Goal: Find contact information: Find contact information

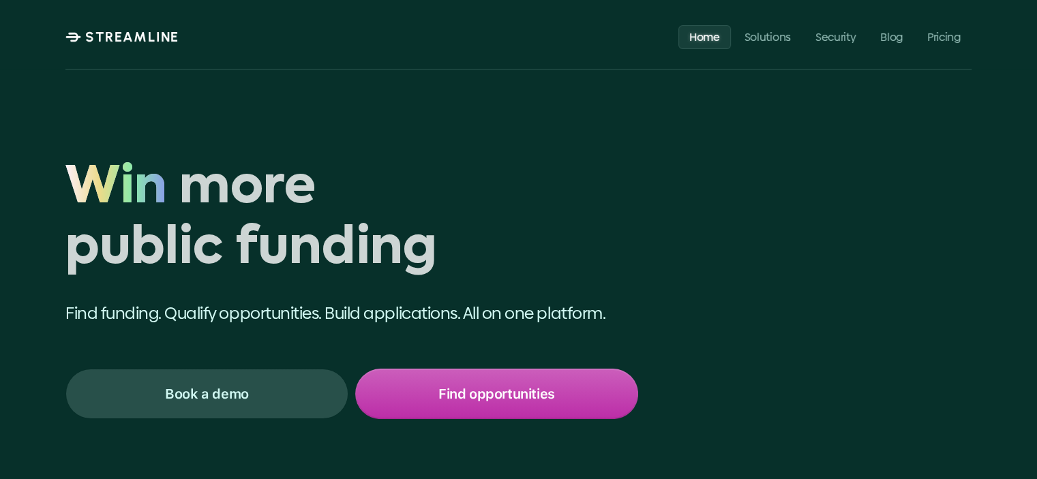
click at [131, 31] on p "STREAMLINE" at bounding box center [132, 37] width 94 height 16
click at [147, 31] on p "STREAMLINE" at bounding box center [132, 37] width 94 height 16
click at [700, 35] on p "Home" at bounding box center [704, 36] width 31 height 13
click at [138, 37] on p "STREAMLINE" at bounding box center [132, 37] width 94 height 16
click at [137, 37] on p "STREAMLINE" at bounding box center [132, 37] width 94 height 16
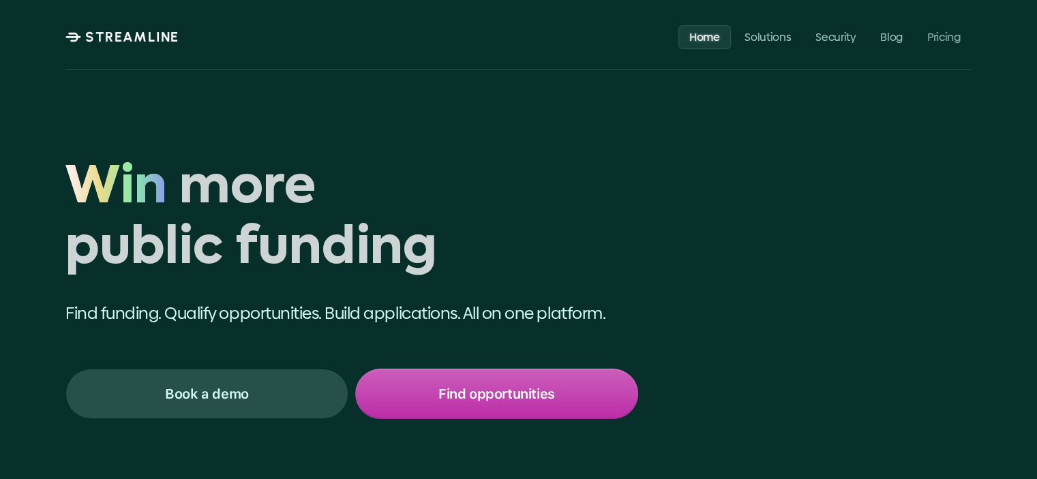
click at [703, 36] on p "Home" at bounding box center [704, 36] width 31 height 13
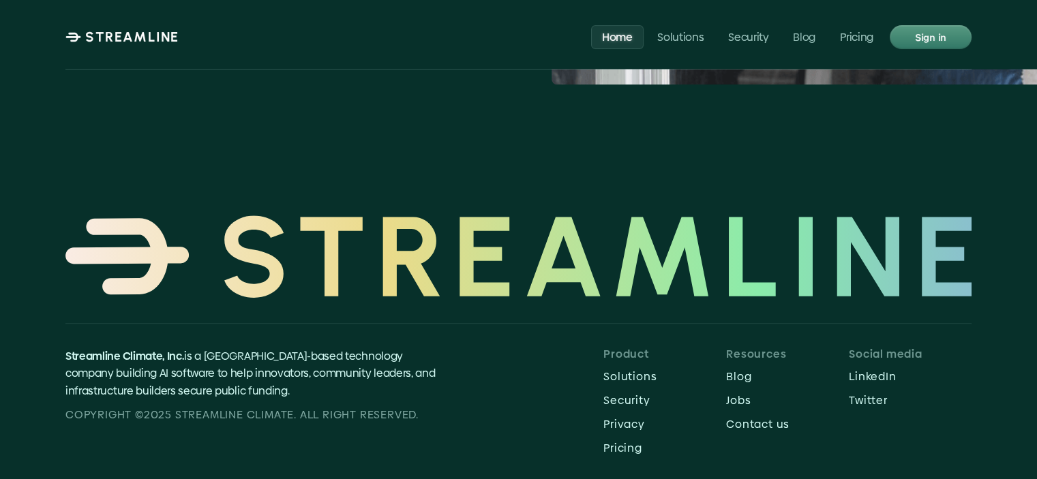
scroll to position [6283, 0]
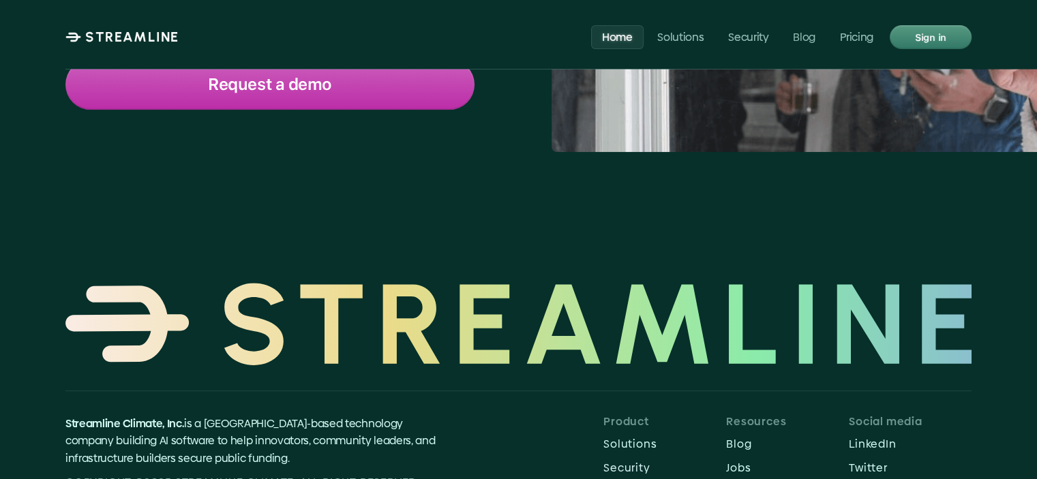
click at [863, 438] on p "LinkedIn" at bounding box center [910, 444] width 123 height 13
